Goal: Information Seeking & Learning: Learn about a topic

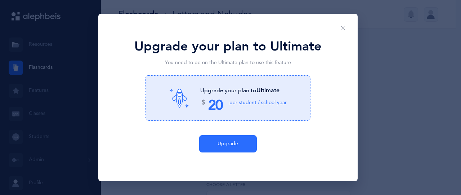
select select "27"
select select "single"
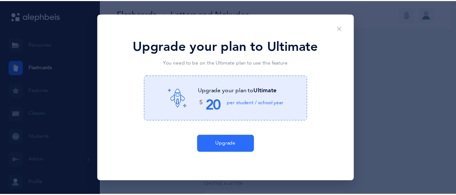
scroll to position [99, 0]
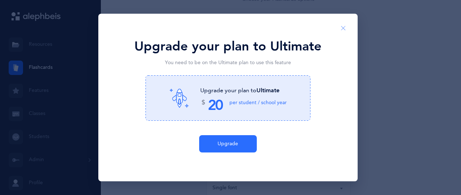
click at [345, 27] on icon "Close" at bounding box center [344, 28] width 6 height 6
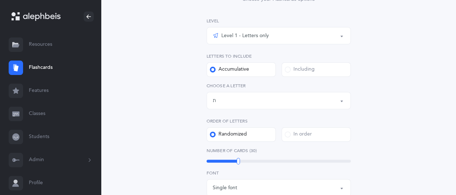
click at [294, 33] on div "Level 1 - Letters only" at bounding box center [279, 36] width 132 height 12
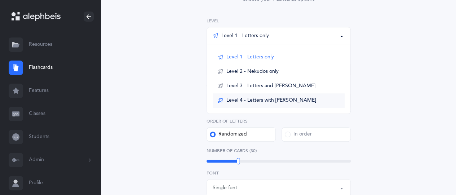
click at [274, 97] on span "Level 4 - Letters with [PERSON_NAME]" at bounding box center [271, 100] width 90 height 6
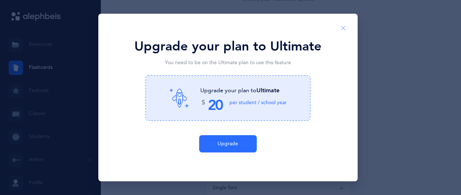
click at [341, 28] on icon "Close" at bounding box center [344, 28] width 6 height 6
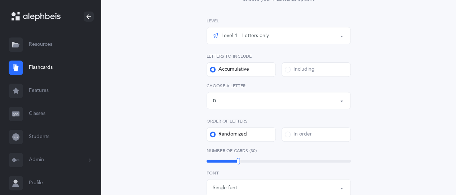
click at [302, 40] on div "Level 1 - Letters only" at bounding box center [279, 36] width 132 height 12
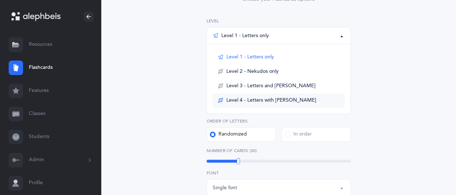
click at [252, 98] on span "Level 4 - Letters with [PERSON_NAME]" at bounding box center [271, 100] width 90 height 6
select select "1"
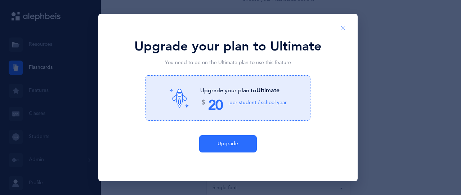
click at [345, 25] on icon "Close" at bounding box center [344, 28] width 6 height 6
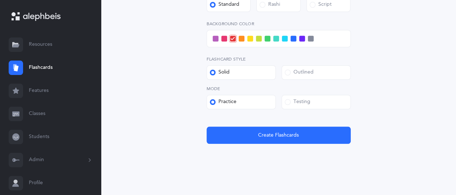
scroll to position [313, 0]
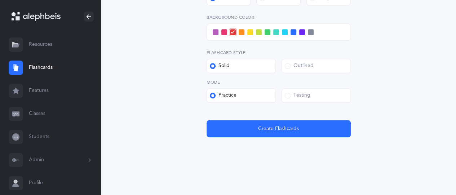
click at [46, 43] on link "Resources" at bounding box center [50, 44] width 101 height 23
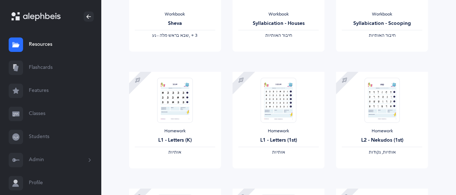
scroll to position [148, 0]
